Goal: Task Accomplishment & Management: Use online tool/utility

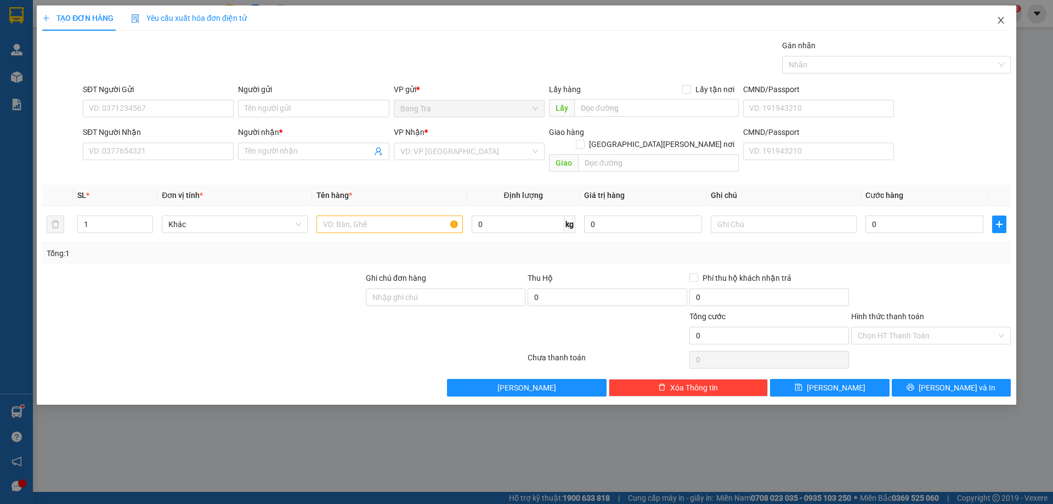
click at [1006, 29] on span "Close" at bounding box center [1001, 20] width 31 height 31
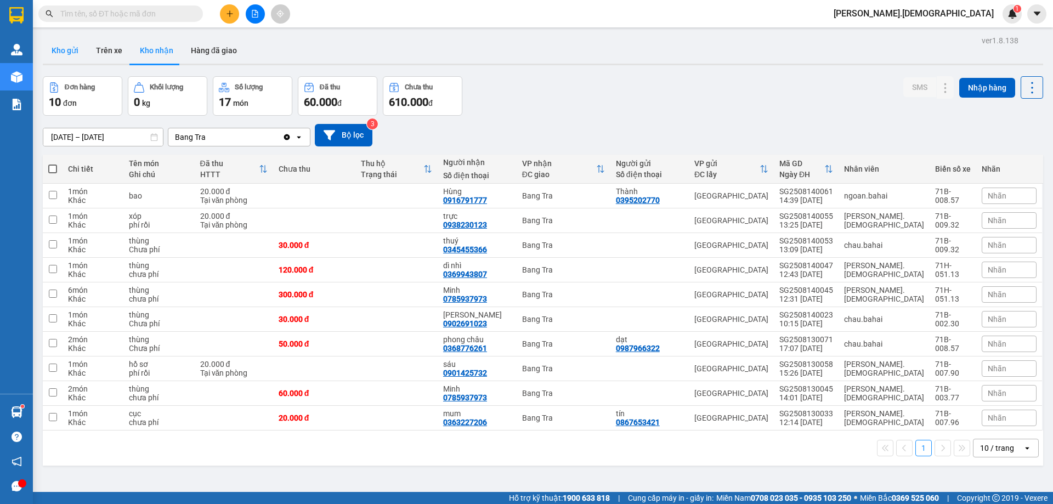
click at [55, 46] on button "Kho gửi" at bounding box center [65, 50] width 44 height 26
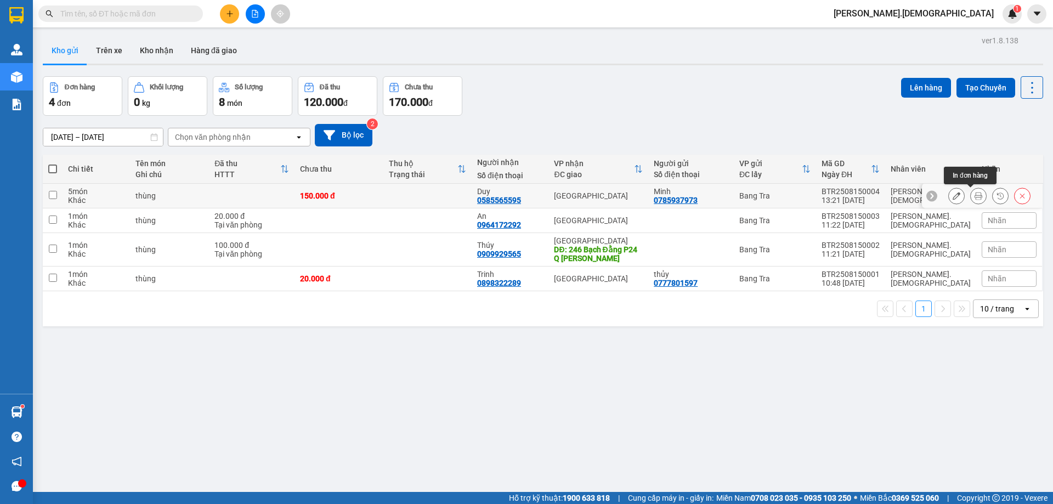
click at [971, 196] on button at bounding box center [978, 196] width 15 height 19
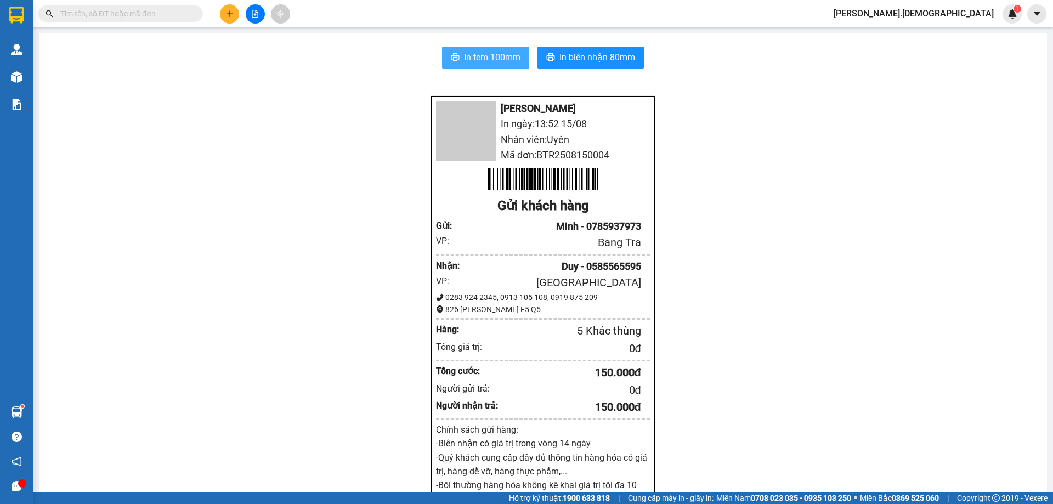
click at [468, 59] on span "In tem 100mm" at bounding box center [492, 57] width 57 height 14
